Goal: Task Accomplishment & Management: Use online tool/utility

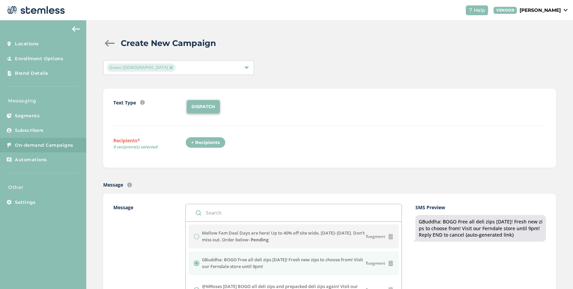
click at [169, 68] on img at bounding box center [170, 67] width 3 height 3
click at [141, 68] on span "Select Locations" at bounding box center [125, 67] width 36 height 6
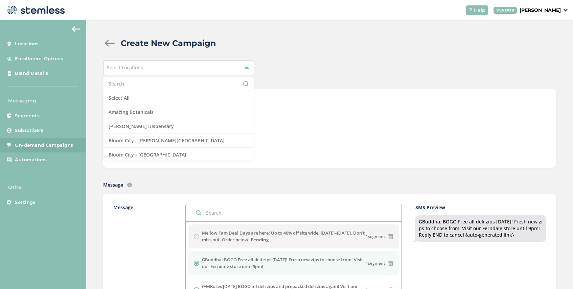
click at [135, 85] on input "text" at bounding box center [179, 83] width 140 height 7
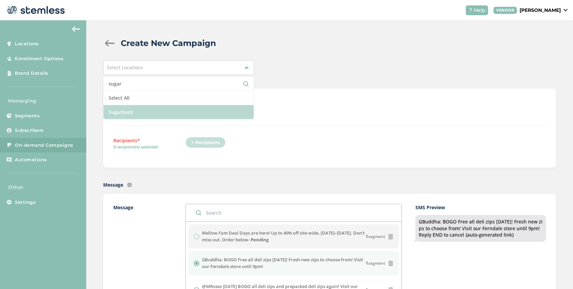
type input "sugar"
click at [138, 118] on li "Sugarbudz" at bounding box center [178, 112] width 150 height 14
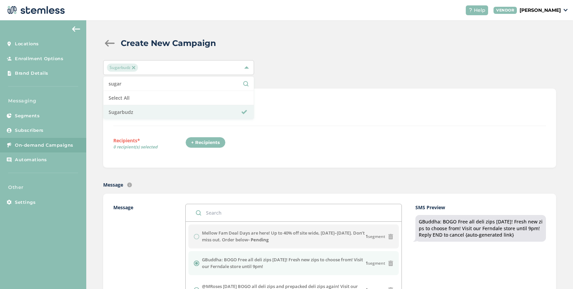
click at [266, 116] on div "Text Type SMS : A cost effective way to reach your customers. Send a intro text…" at bounding box center [329, 112] width 432 height 27
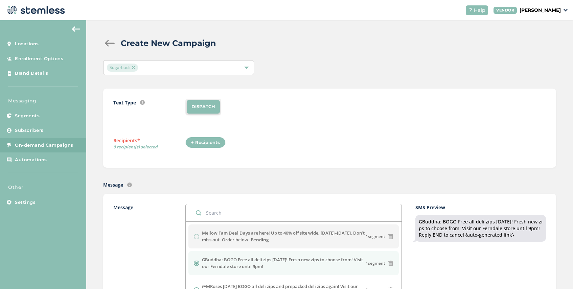
click at [110, 45] on div at bounding box center [110, 43] width 14 height 7
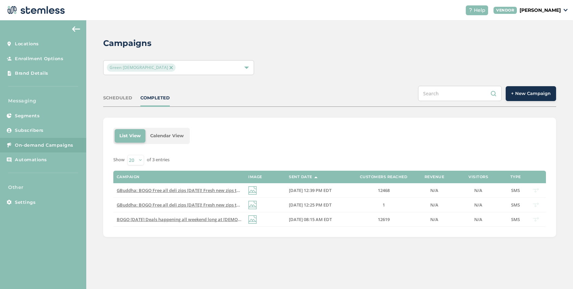
click at [169, 67] on img at bounding box center [170, 67] width 3 height 3
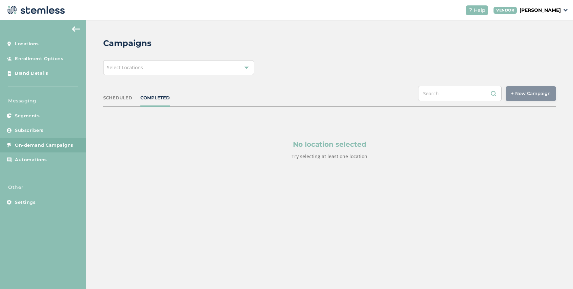
click at [144, 68] on div "Select Locations" at bounding box center [178, 67] width 151 height 15
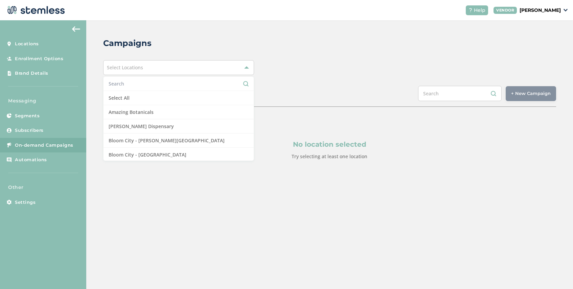
click at [141, 88] on li at bounding box center [178, 84] width 150 height 14
click at [139, 80] on input "text" at bounding box center [179, 83] width 140 height 7
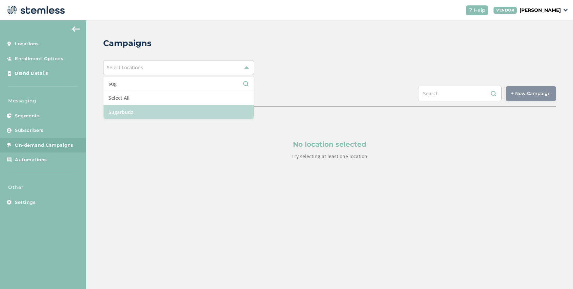
type input "sug"
click at [142, 113] on li "Sugarbudz" at bounding box center [178, 112] width 150 height 14
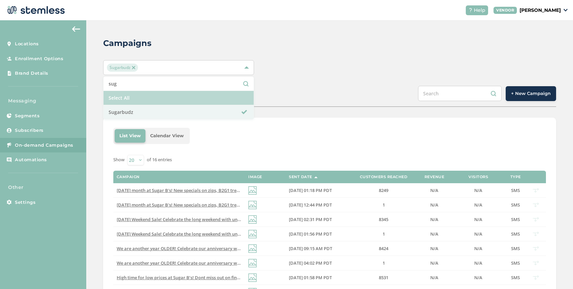
click at [139, 94] on li "Select All" at bounding box center [178, 98] width 150 height 14
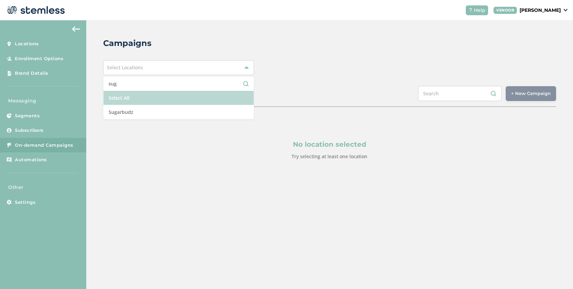
click at [170, 97] on li "Select All" at bounding box center [178, 98] width 150 height 14
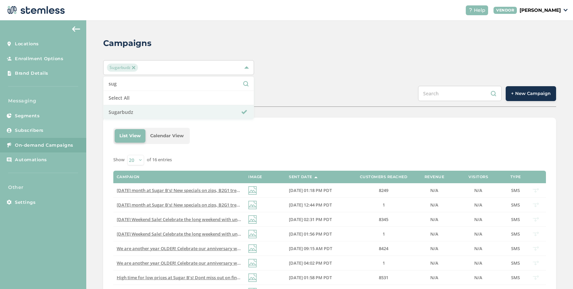
click at [306, 71] on div "Sugarbudz sug Select All Sugarbudz" at bounding box center [329, 67] width 453 height 15
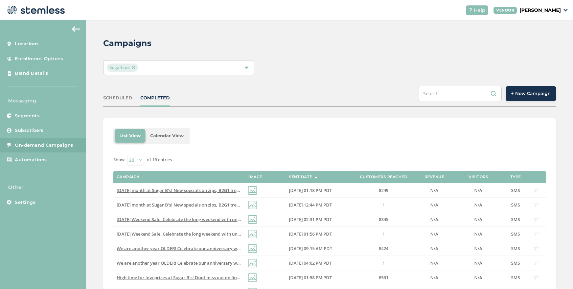
click at [135, 69] on span "Sugarbudz" at bounding box center [122, 68] width 31 height 8
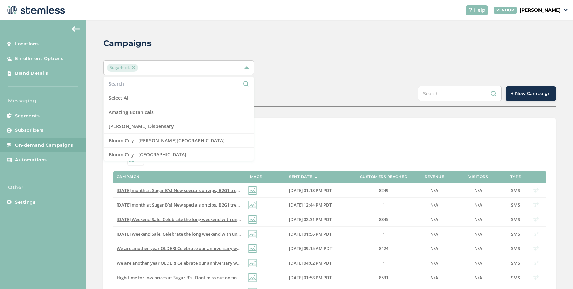
click at [132, 68] on img at bounding box center [133, 67] width 3 height 3
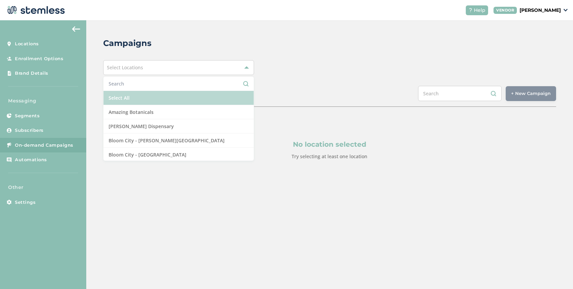
click at [137, 99] on li "Select All" at bounding box center [178, 98] width 150 height 14
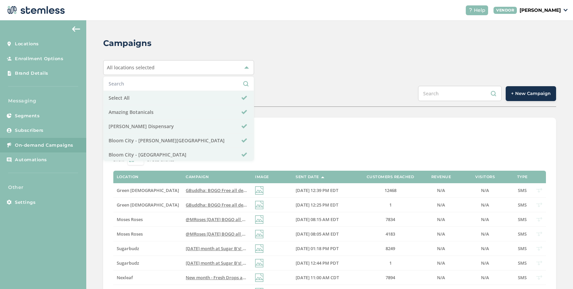
click at [280, 76] on div "Campaigns All locations selected Select All Amazing Botanicals [PERSON_NAME][GE…" at bounding box center [329, 270] width 486 height 500
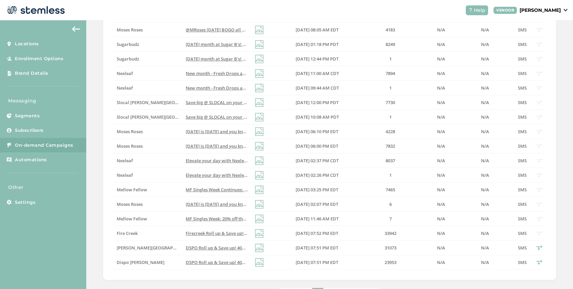
scroll to position [214, 0]
